Goal: Task Accomplishment & Management: Manage account settings

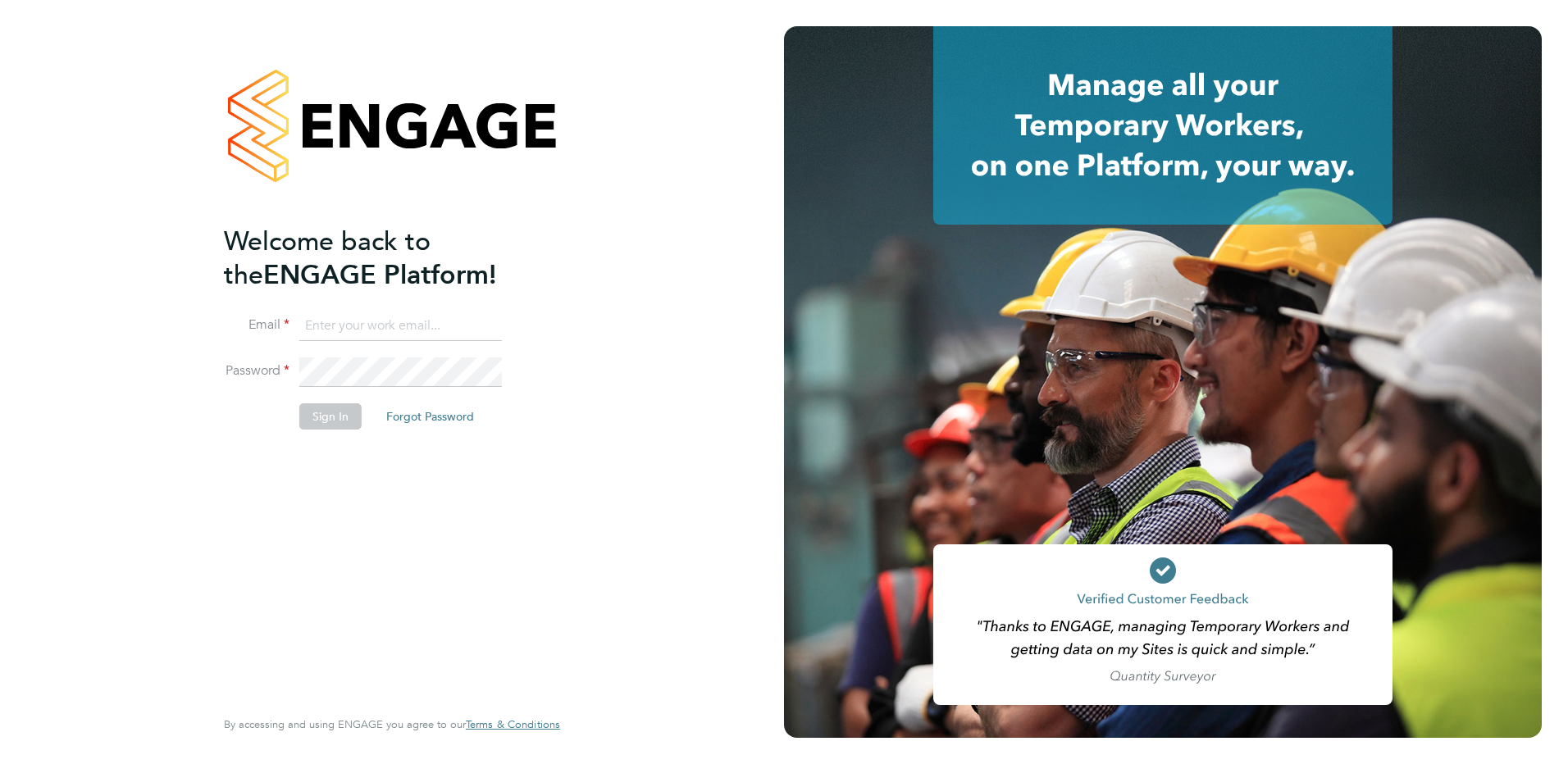
type input "David.baker@bhafc.co.uk"
click at [340, 419] on button "Sign In" at bounding box center [330, 416] width 62 height 26
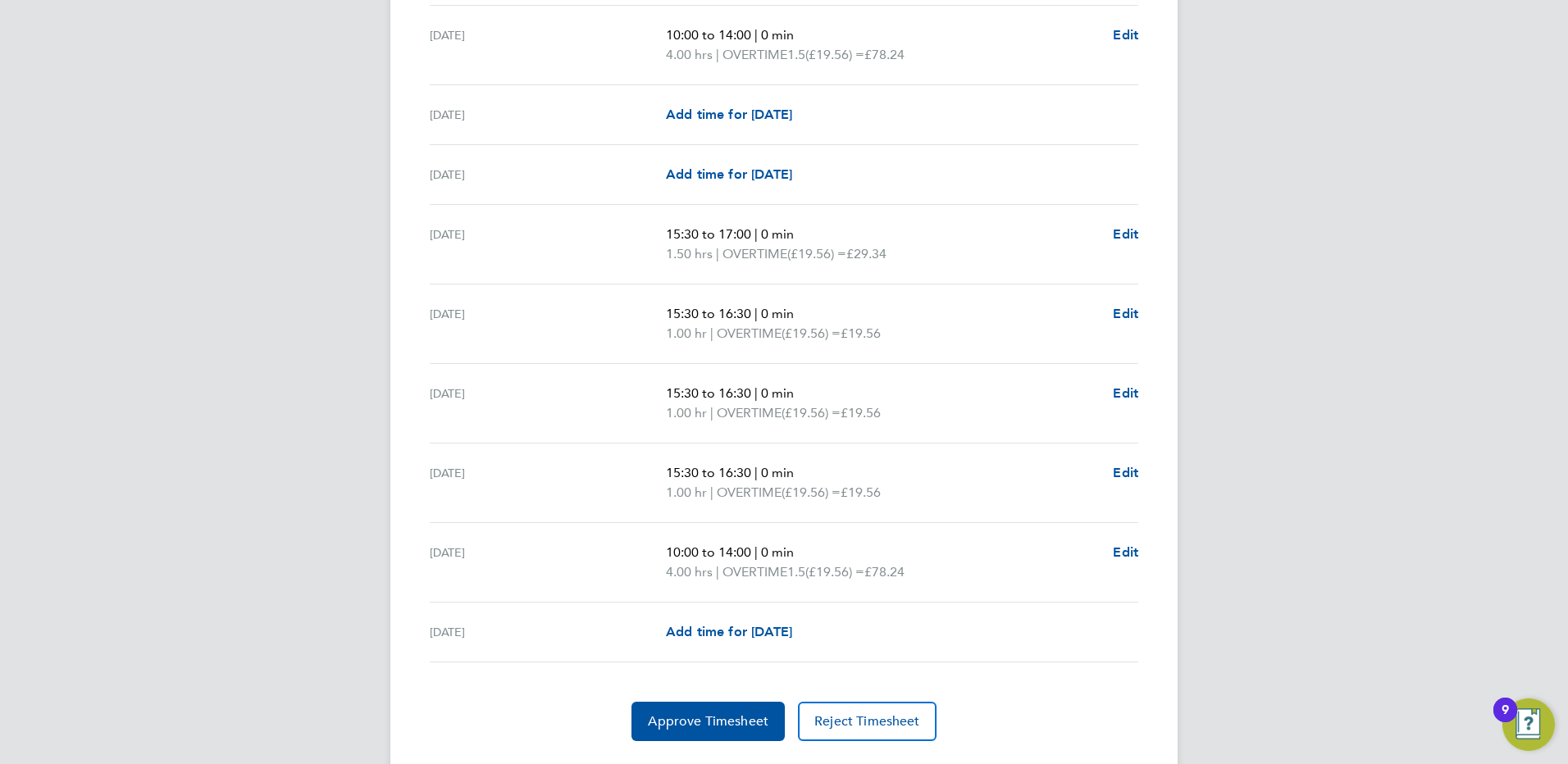
scroll to position [2188, 0]
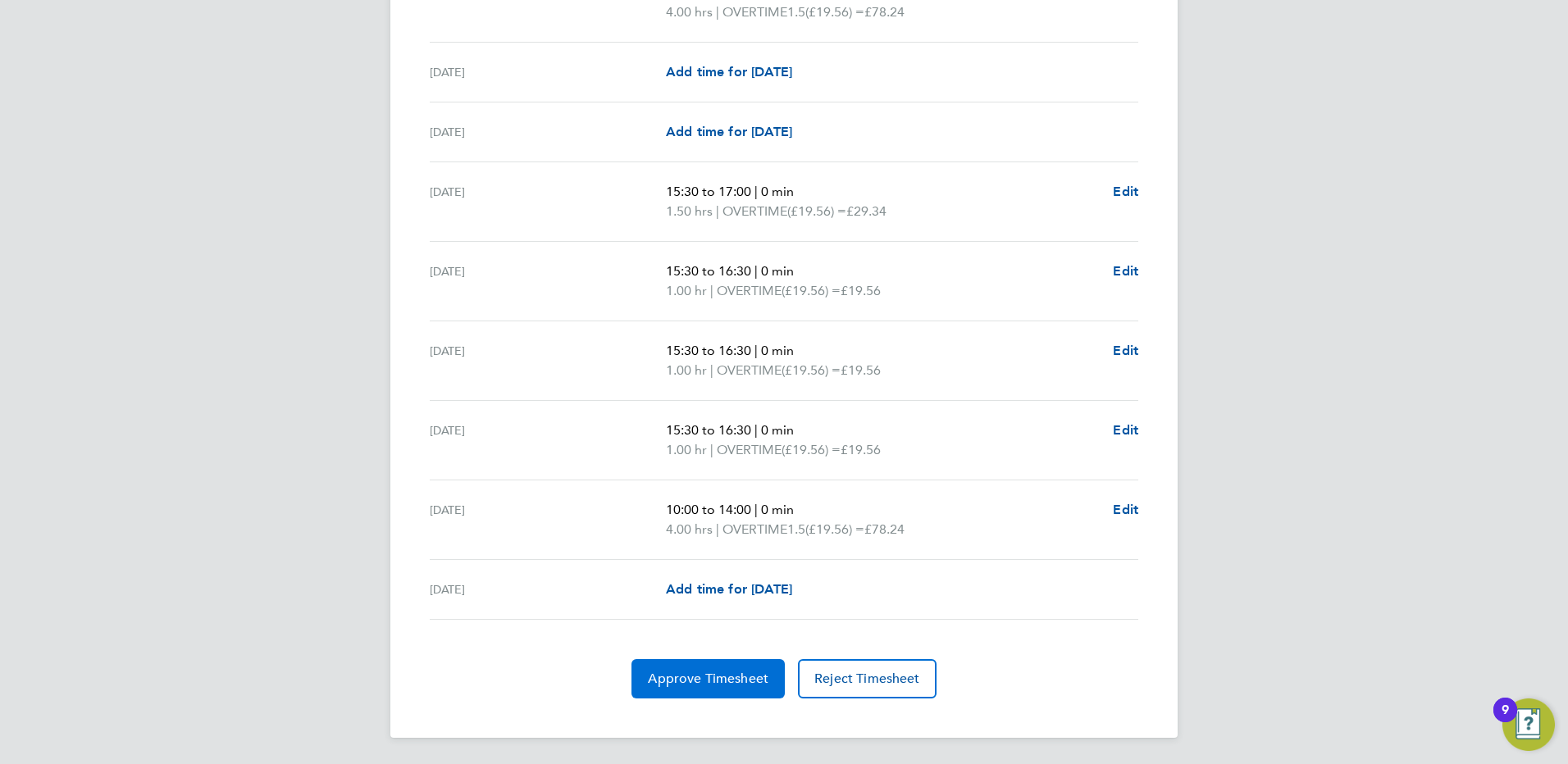
click at [727, 665] on button "Approve Timesheet" at bounding box center [708, 678] width 154 height 39
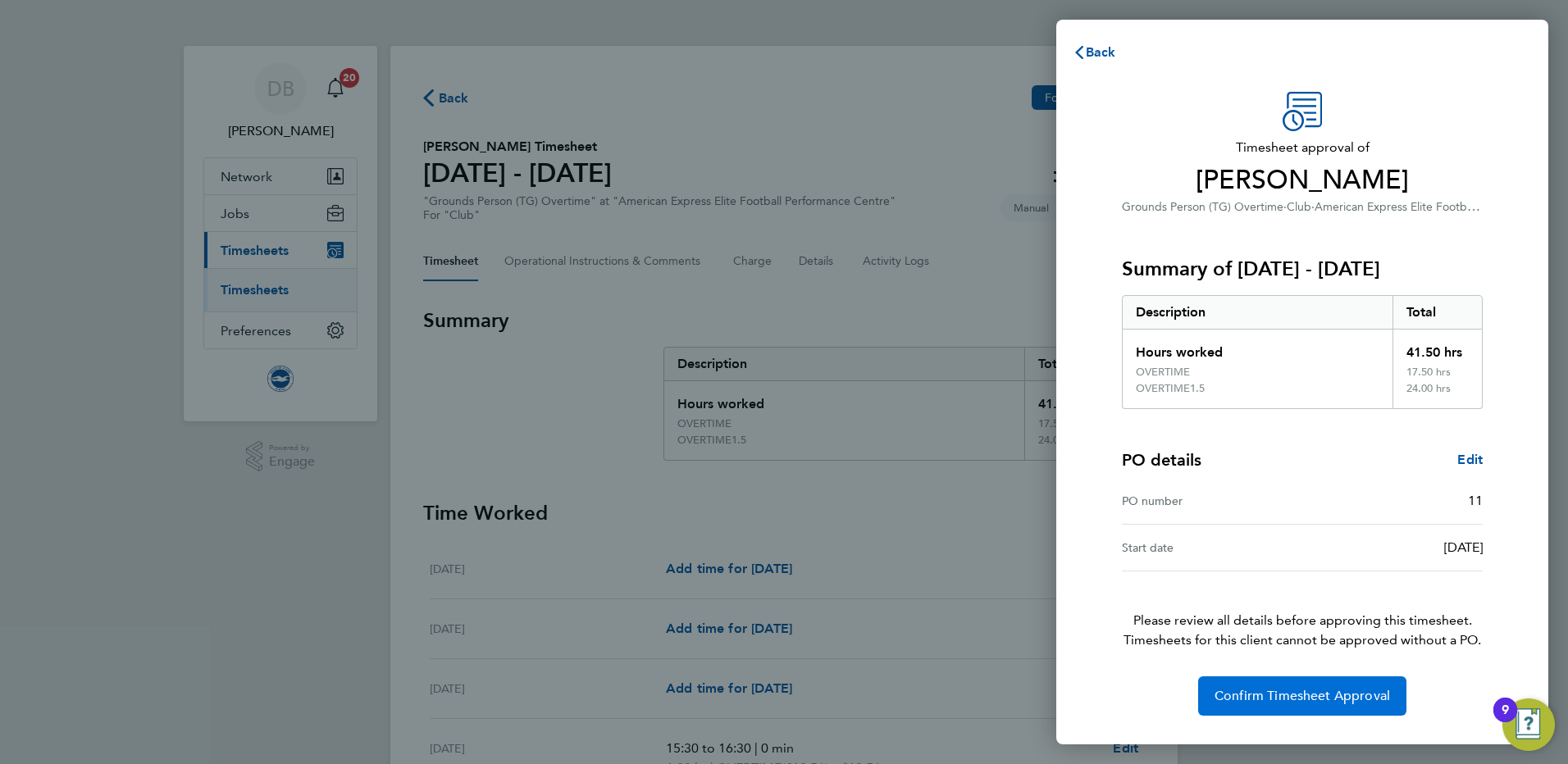
click at [1312, 695] on span "Confirm Timesheet Approval" at bounding box center [1303, 696] width 176 height 16
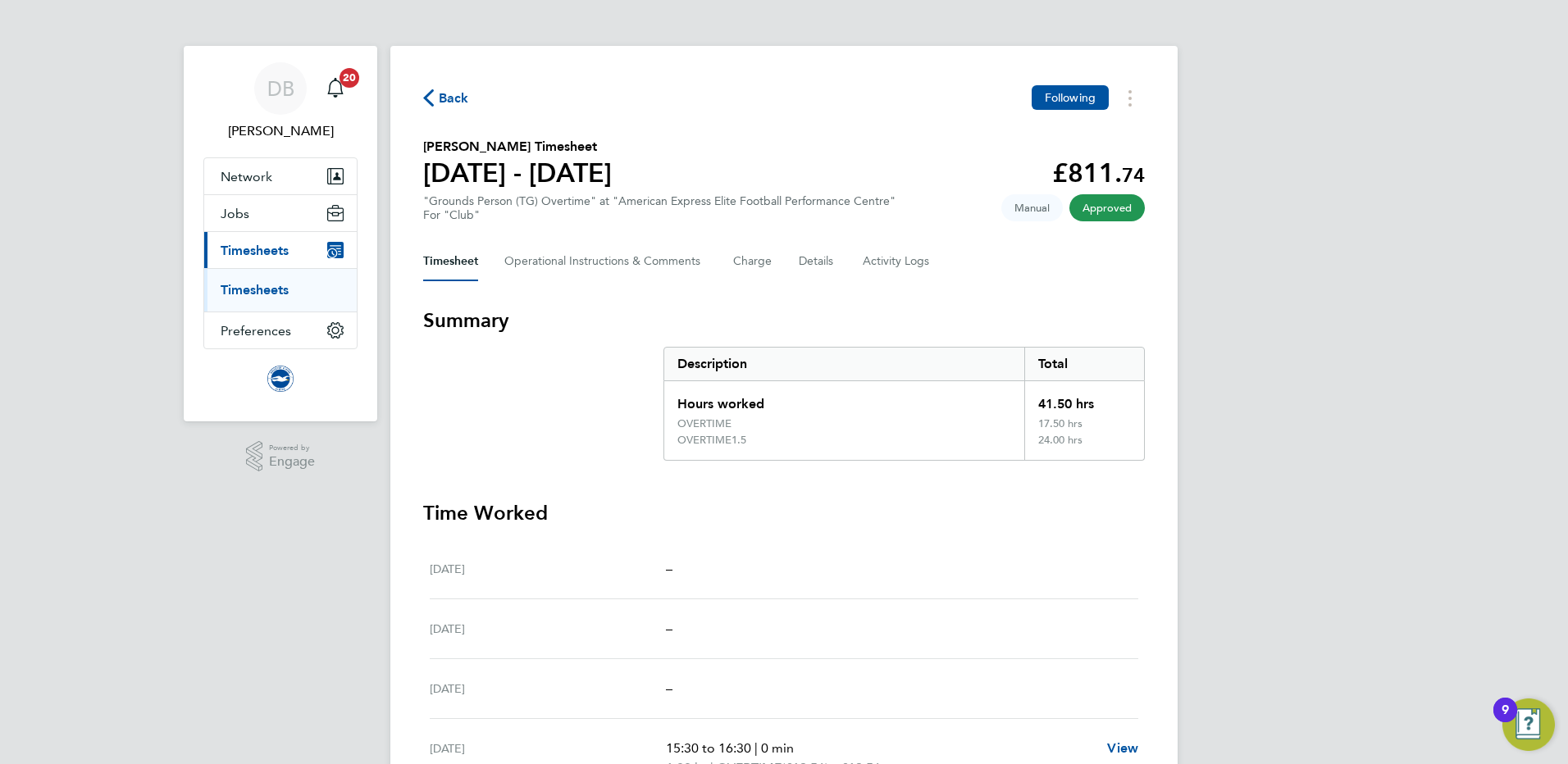
click at [269, 286] on link "Timesheets" at bounding box center [254, 290] width 68 height 16
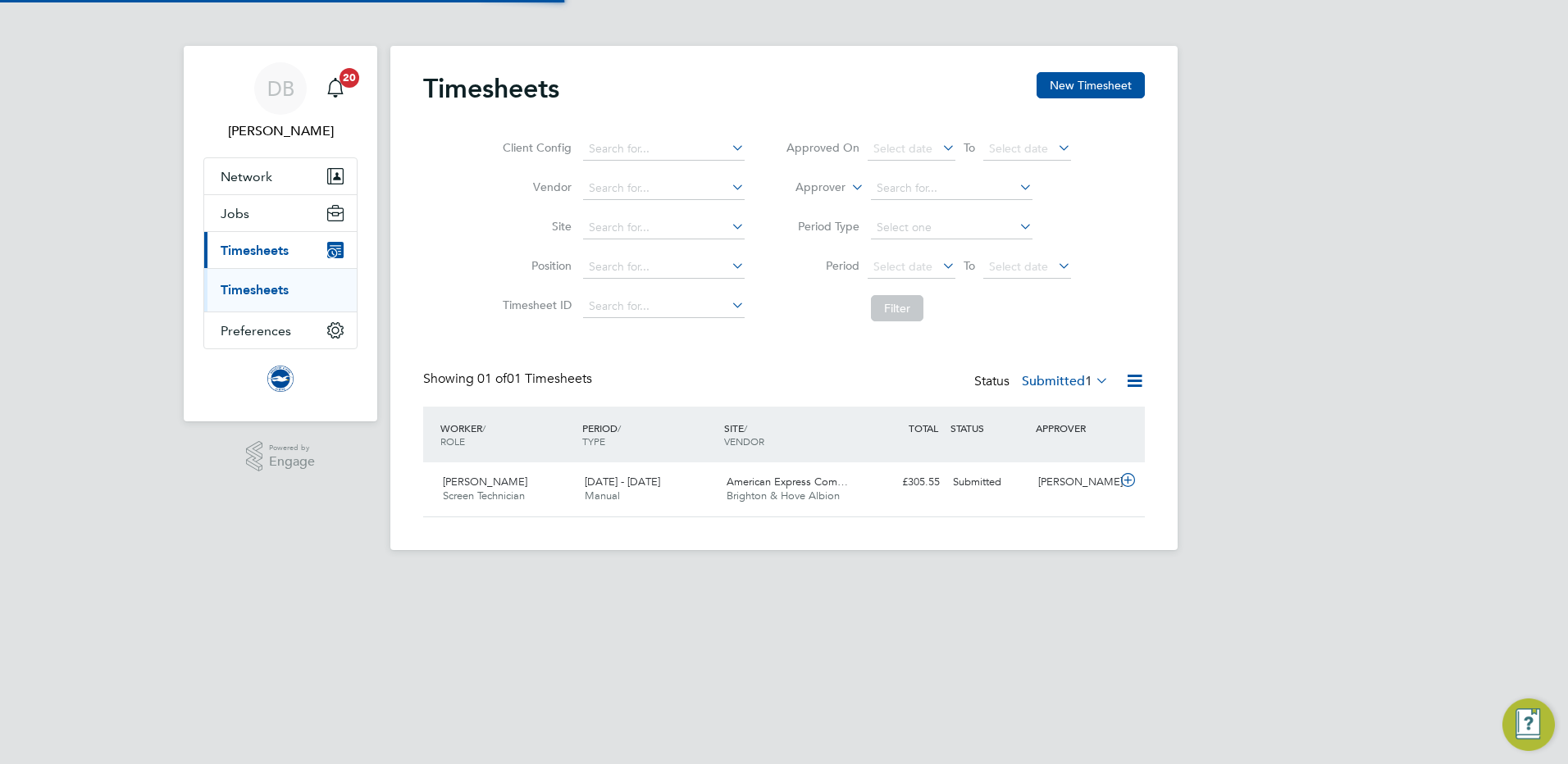
scroll to position [42, 143]
click at [1130, 487] on icon at bounding box center [1128, 480] width 21 height 13
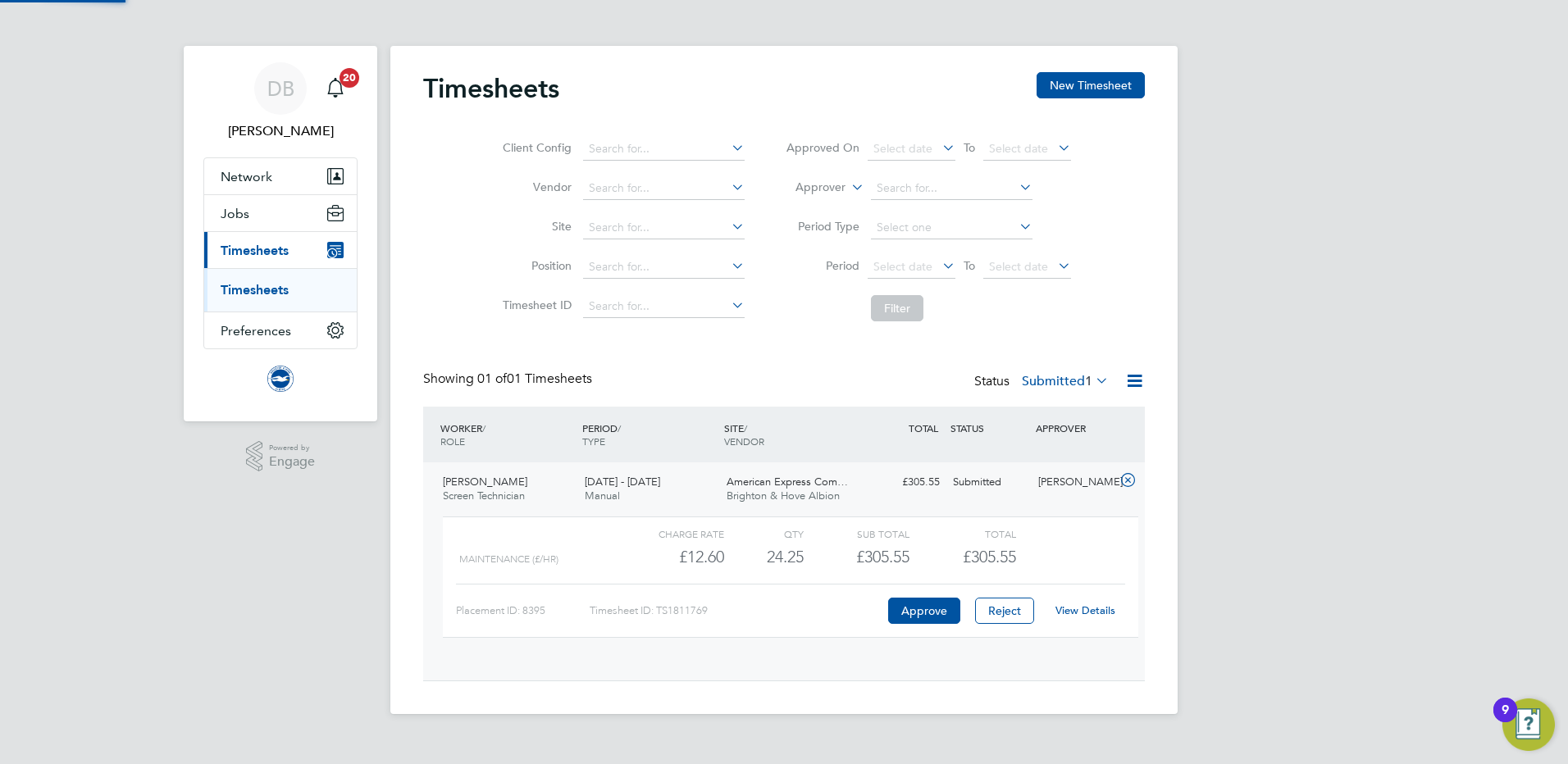
scroll to position [28, 160]
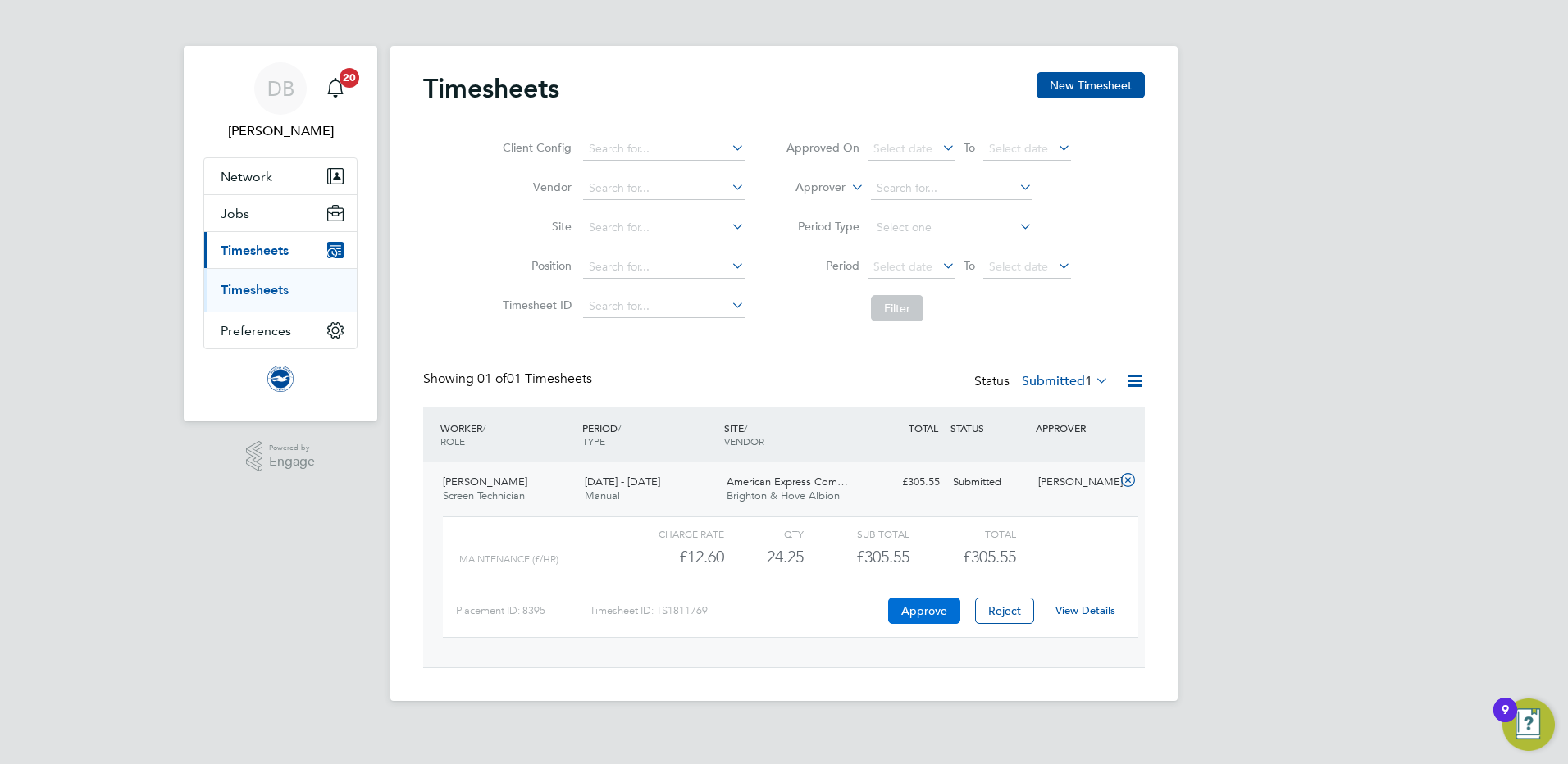
click at [933, 611] on button "Approve" at bounding box center [924, 610] width 72 height 26
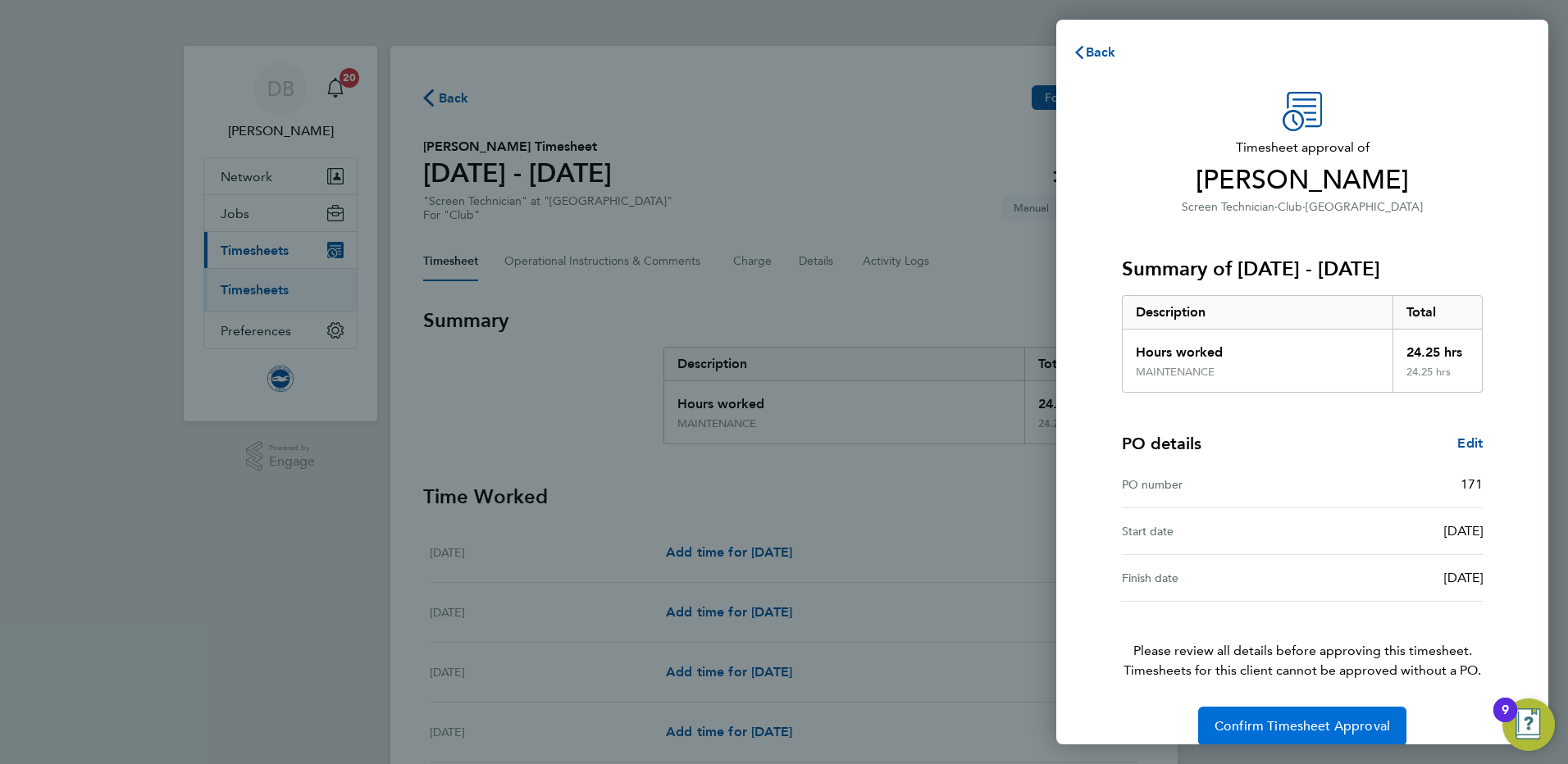
click at [1337, 721] on span "Confirm Timesheet Approval" at bounding box center [1303, 726] width 176 height 16
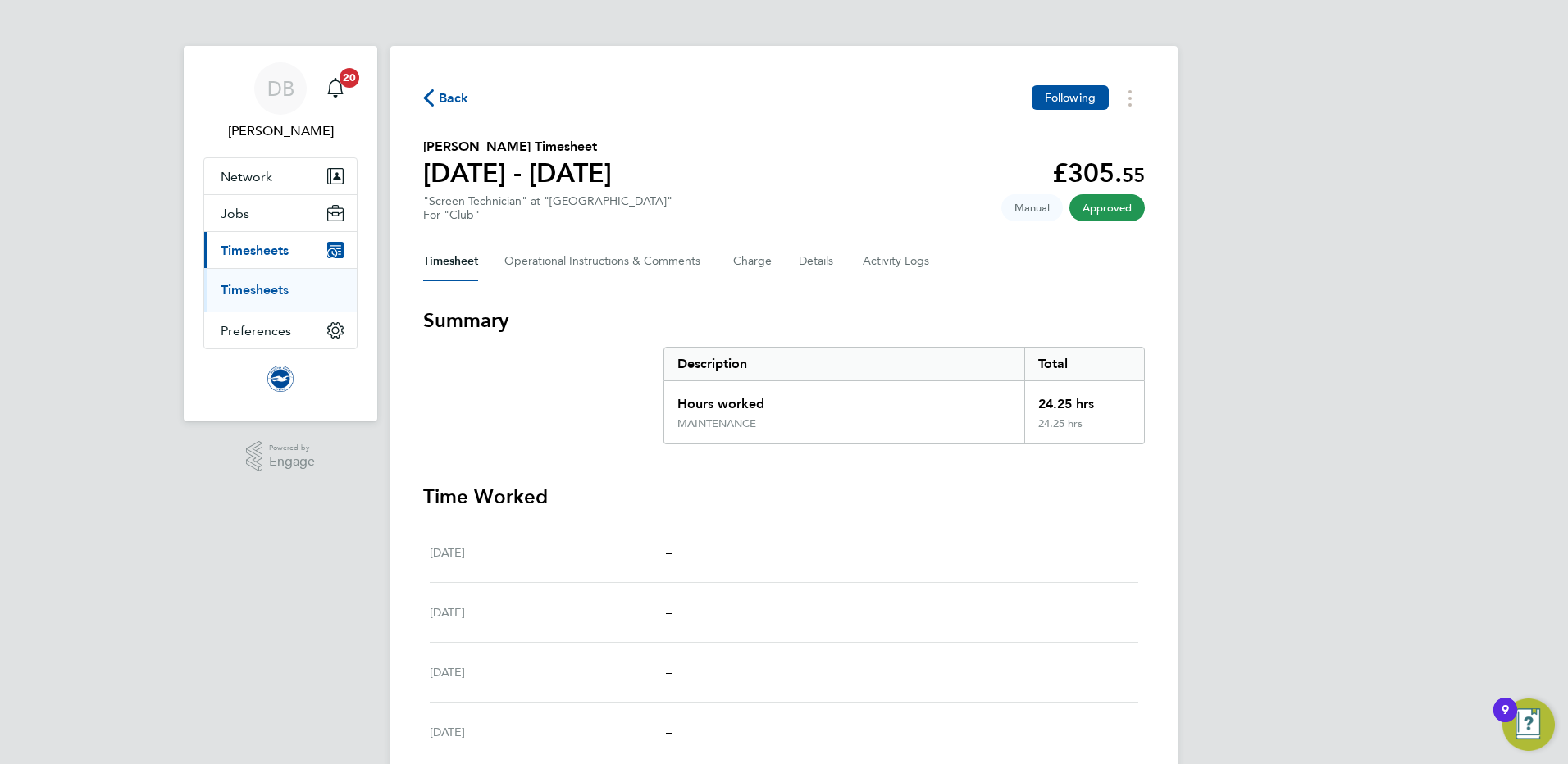
click at [276, 291] on link "Timesheets" at bounding box center [254, 290] width 68 height 16
